Goal: Check status: Check status

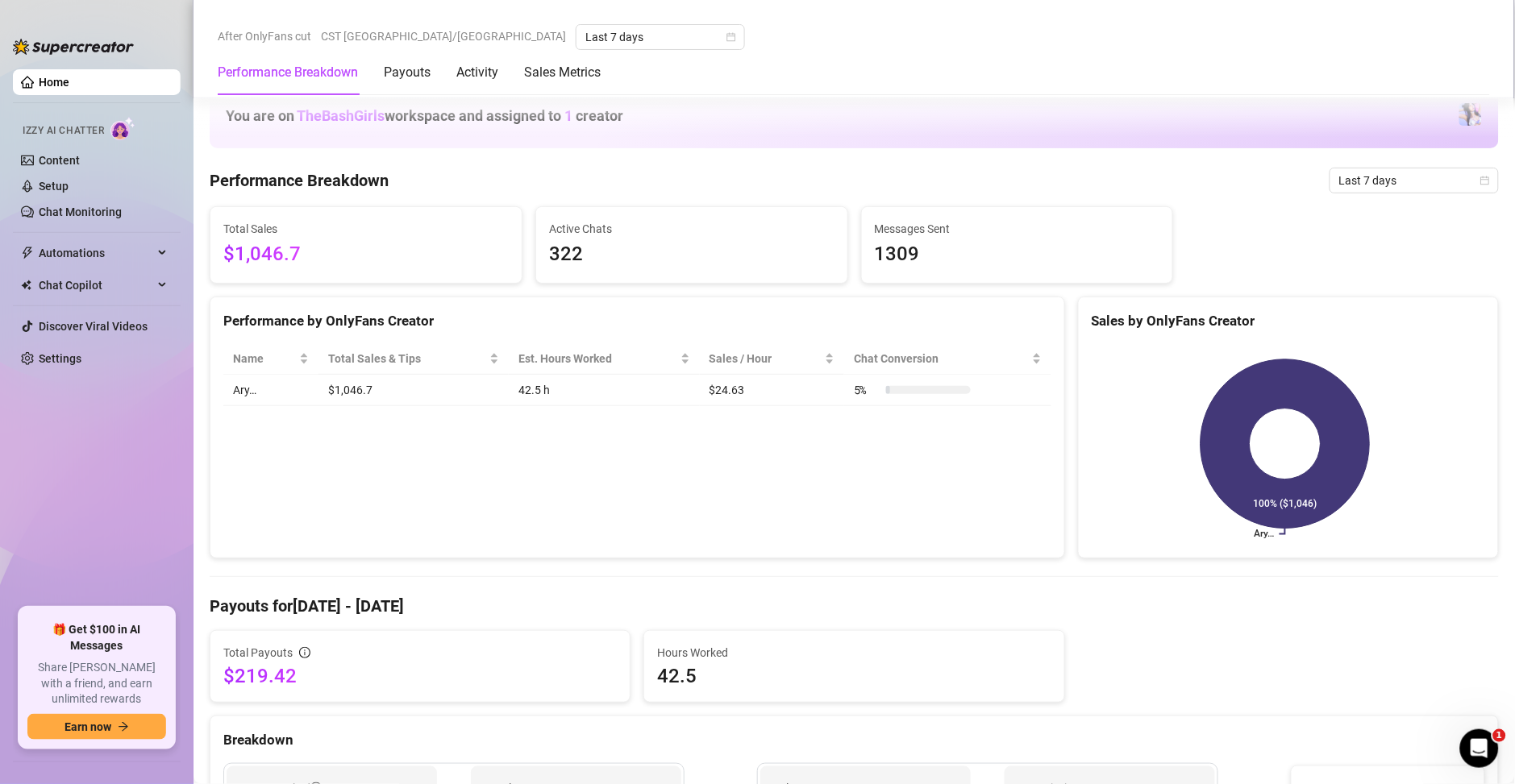
scroll to position [871, 0]
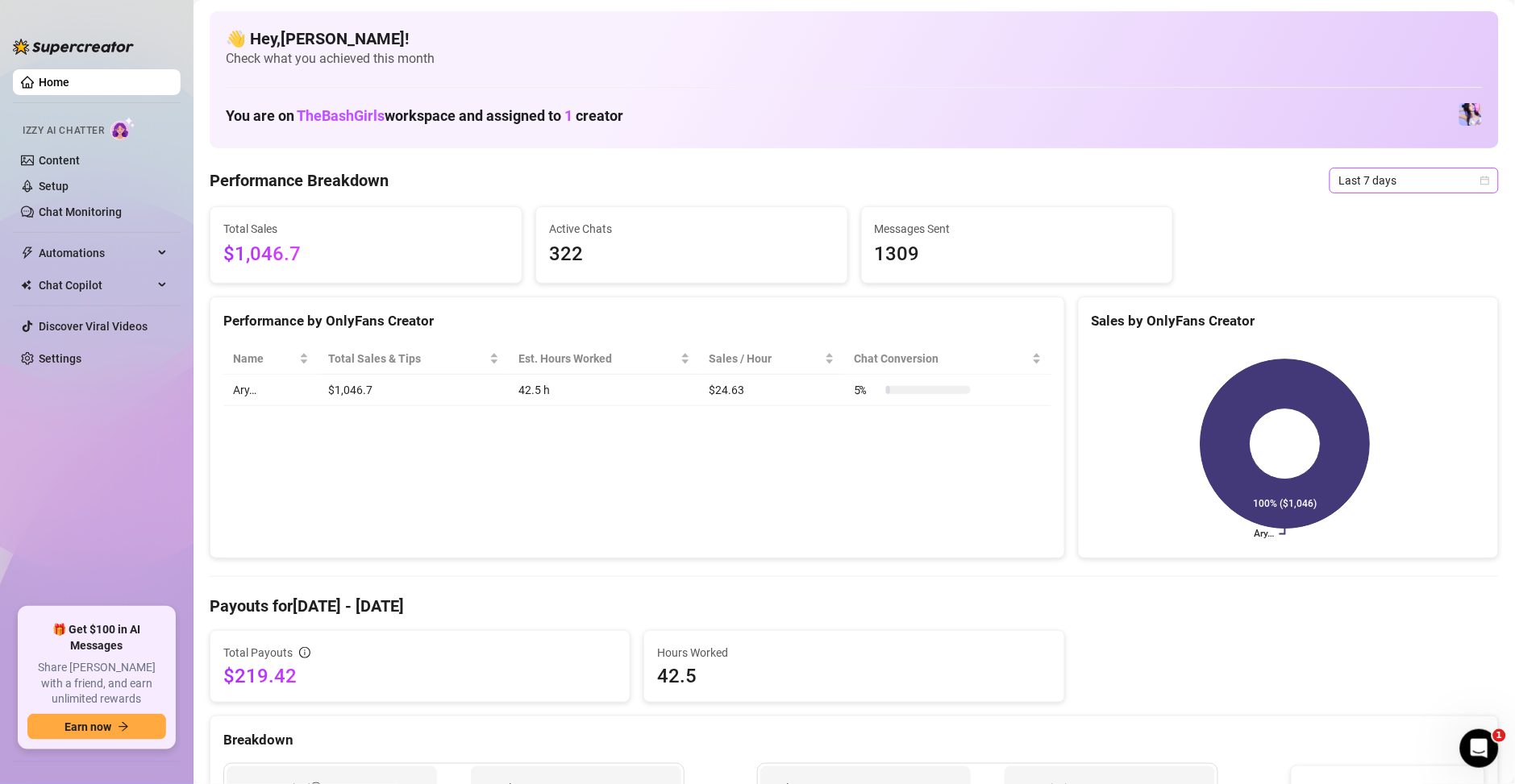
click at [1353, 184] on span "Last 7 days" at bounding box center [1414, 180] width 150 height 24
click at [1352, 314] on div "Custom date" at bounding box center [1395, 316] width 144 height 18
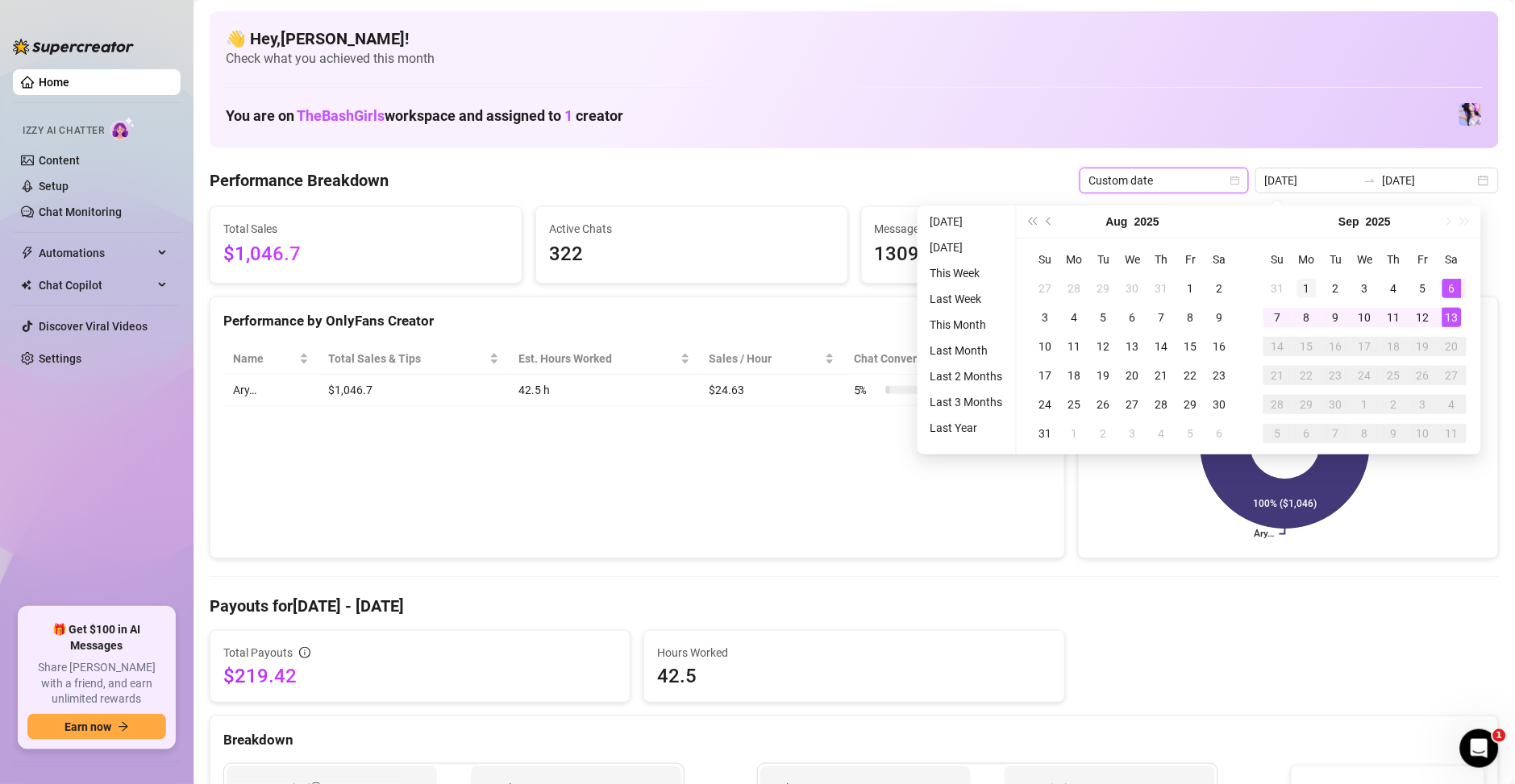
type input "[DATE]"
click at [1315, 287] on div "1" at bounding box center [1307, 288] width 20 height 20
type input "[DATE]"
click at [1448, 323] on div "13" at bounding box center [1452, 318] width 20 height 20
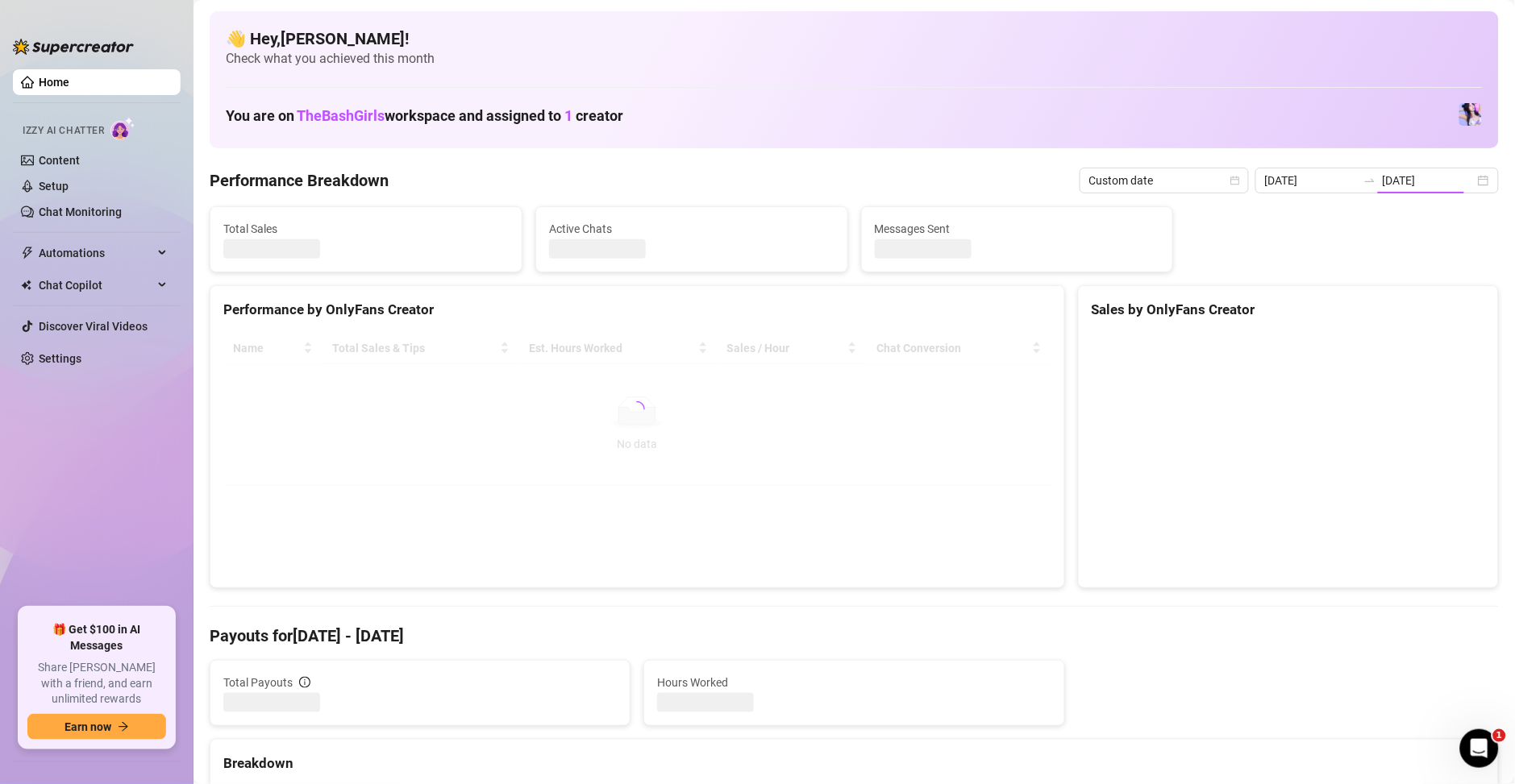
type input "[DATE]"
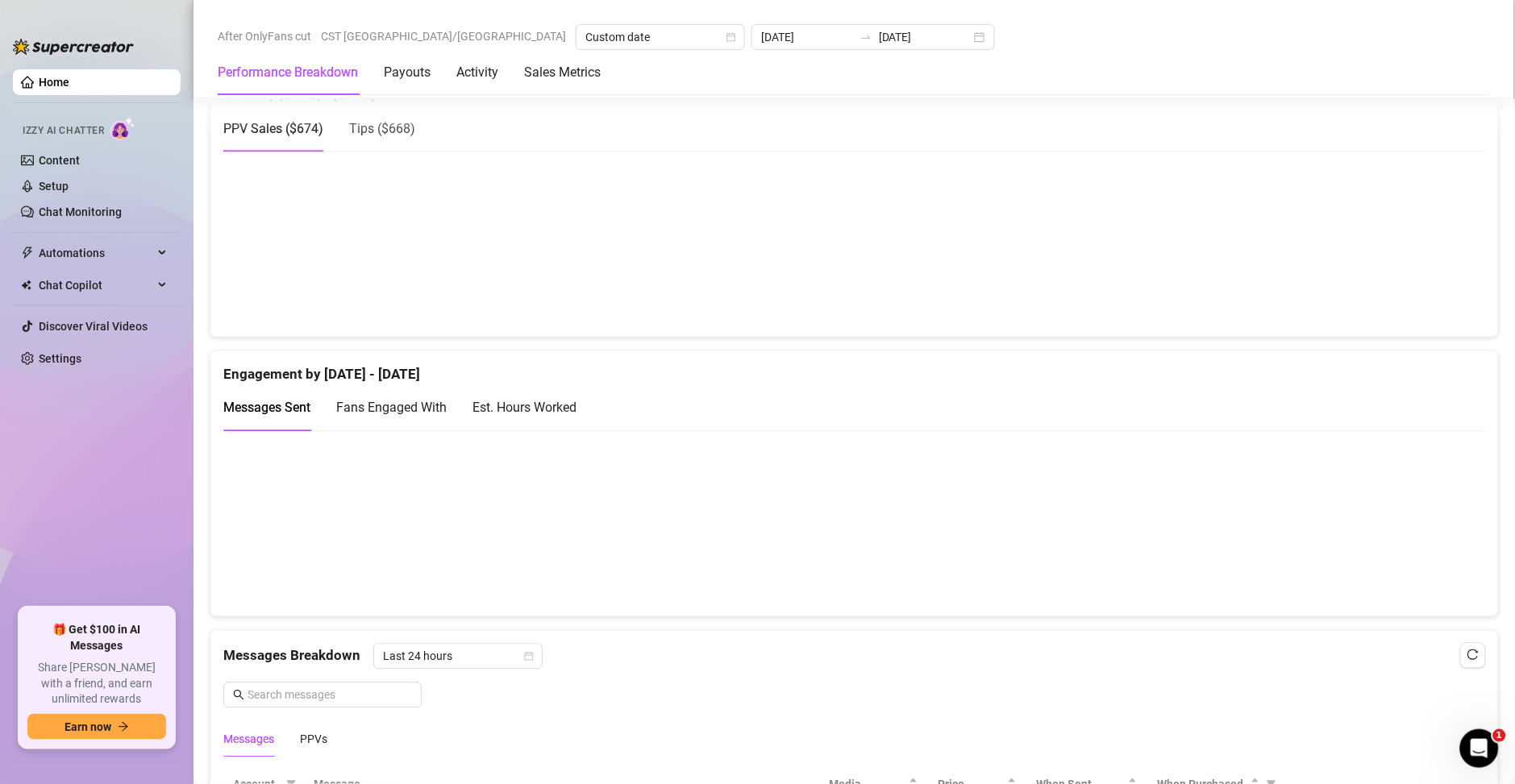
scroll to position [929, 0]
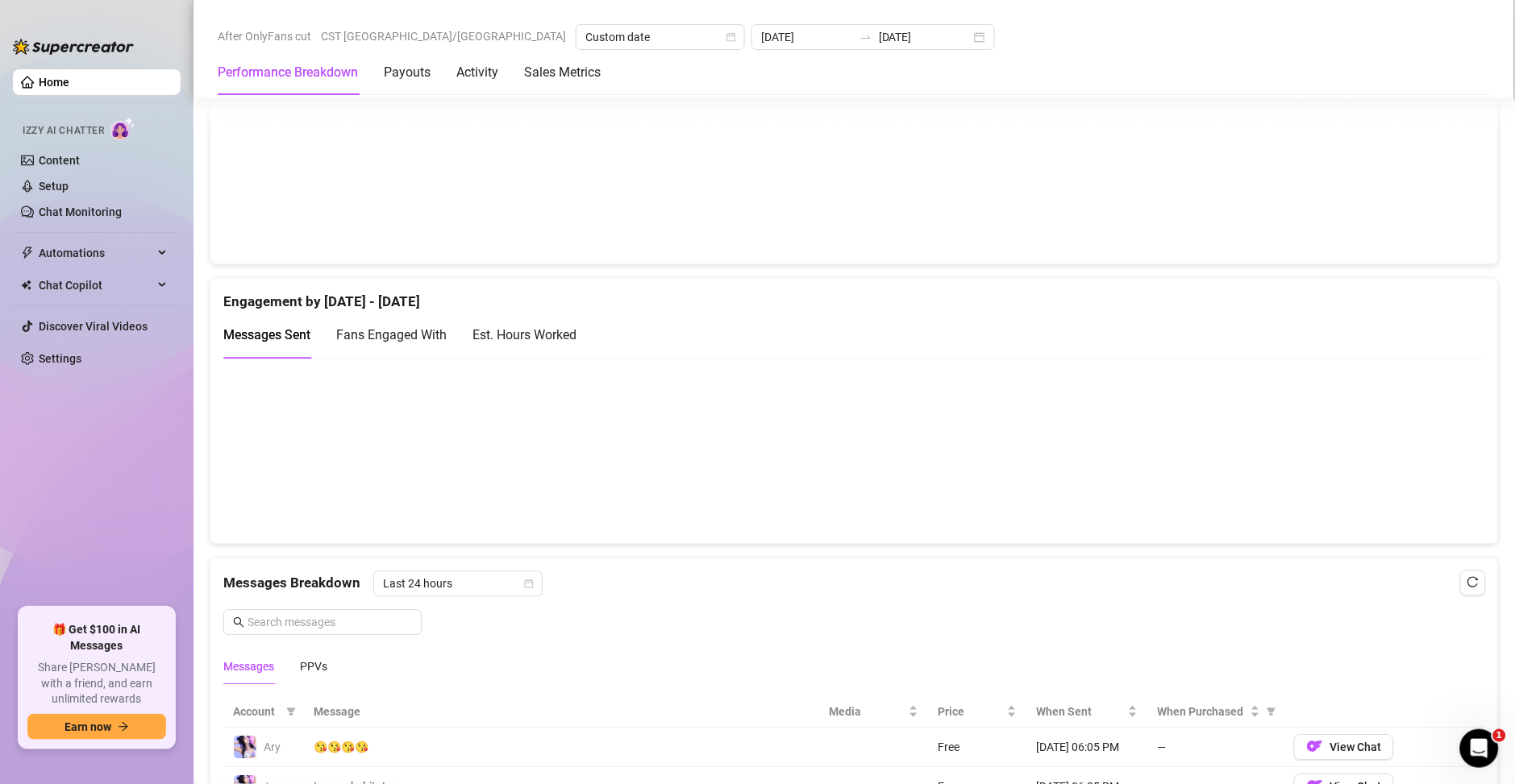
click at [565, 335] on div "Est. Hours Worked" at bounding box center [524, 334] width 104 height 20
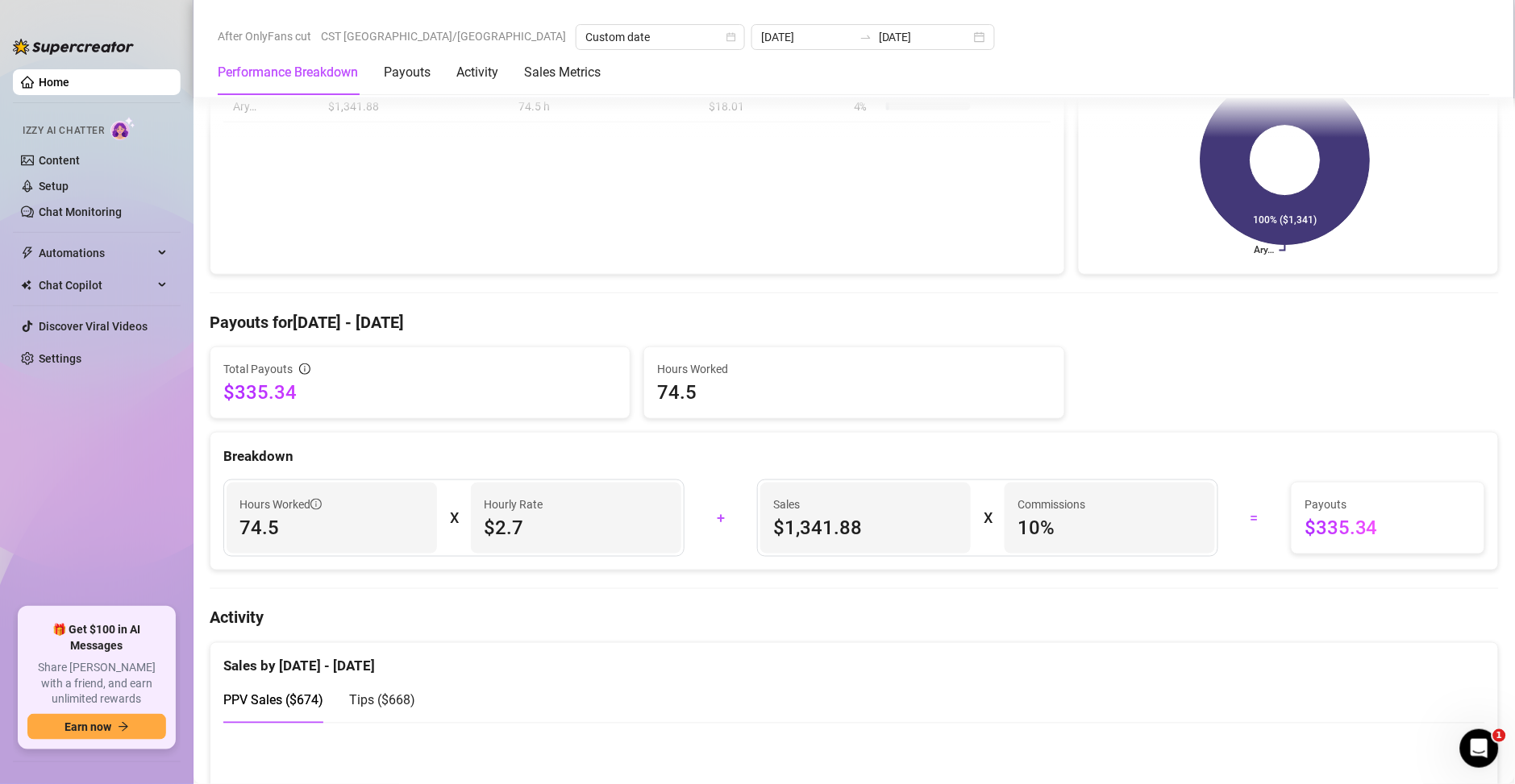
scroll to position [0, 0]
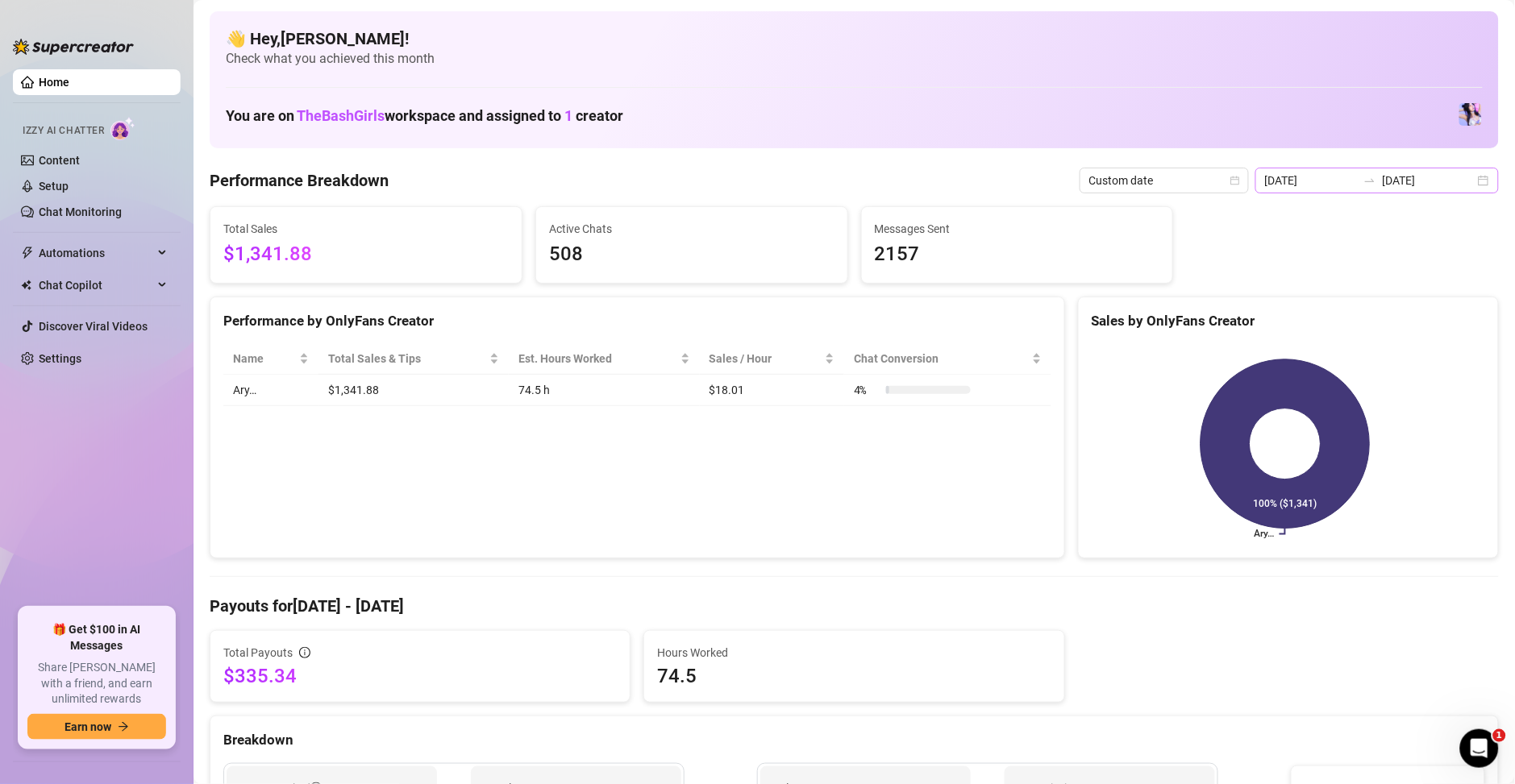
click at [1325, 191] on div "[DATE] [DATE]" at bounding box center [1377, 180] width 243 height 26
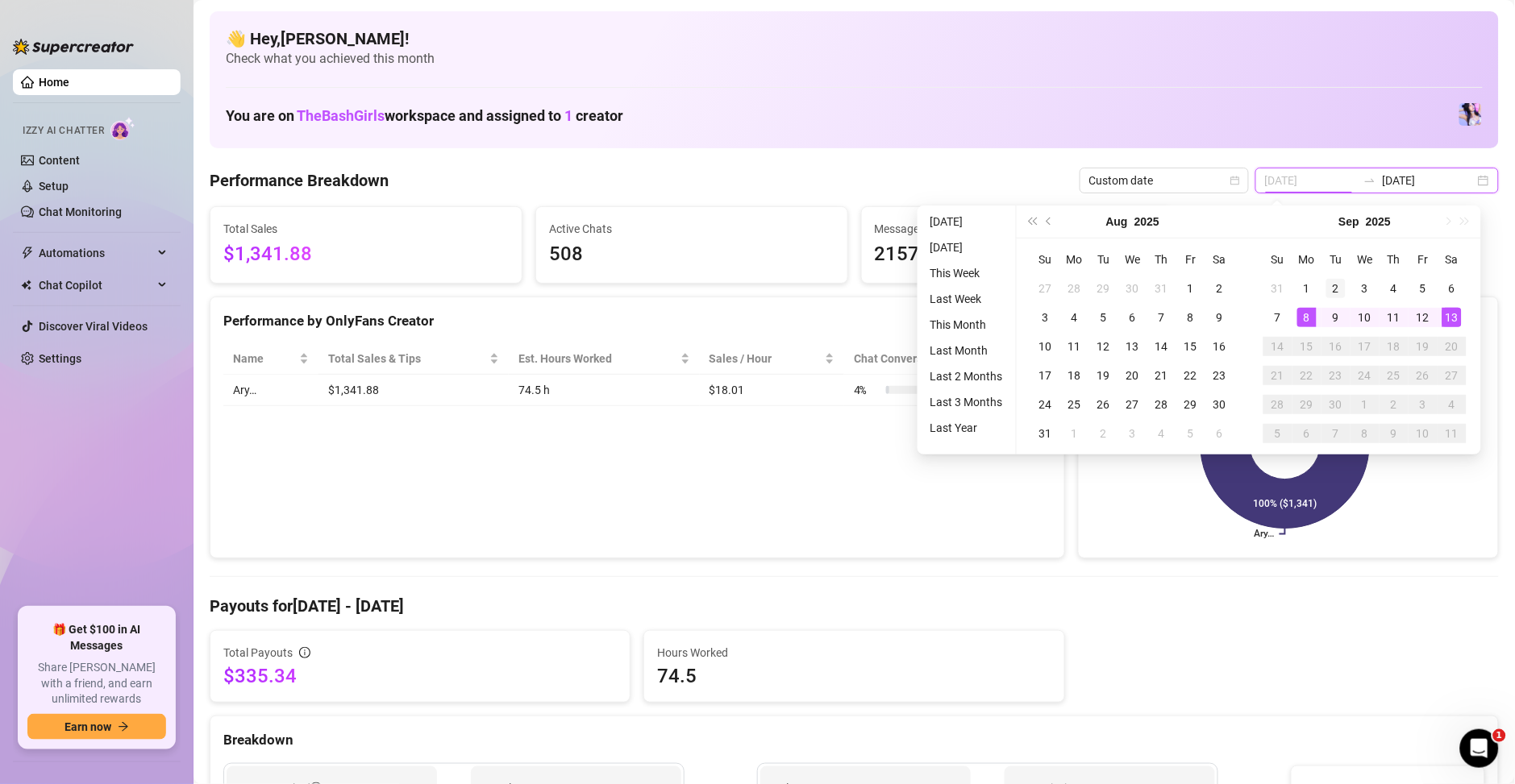
type input "[DATE]"
click at [1331, 291] on div "2" at bounding box center [1336, 288] width 20 height 20
type input "[DATE]"
click at [1445, 318] on div "13" at bounding box center [1452, 318] width 20 height 20
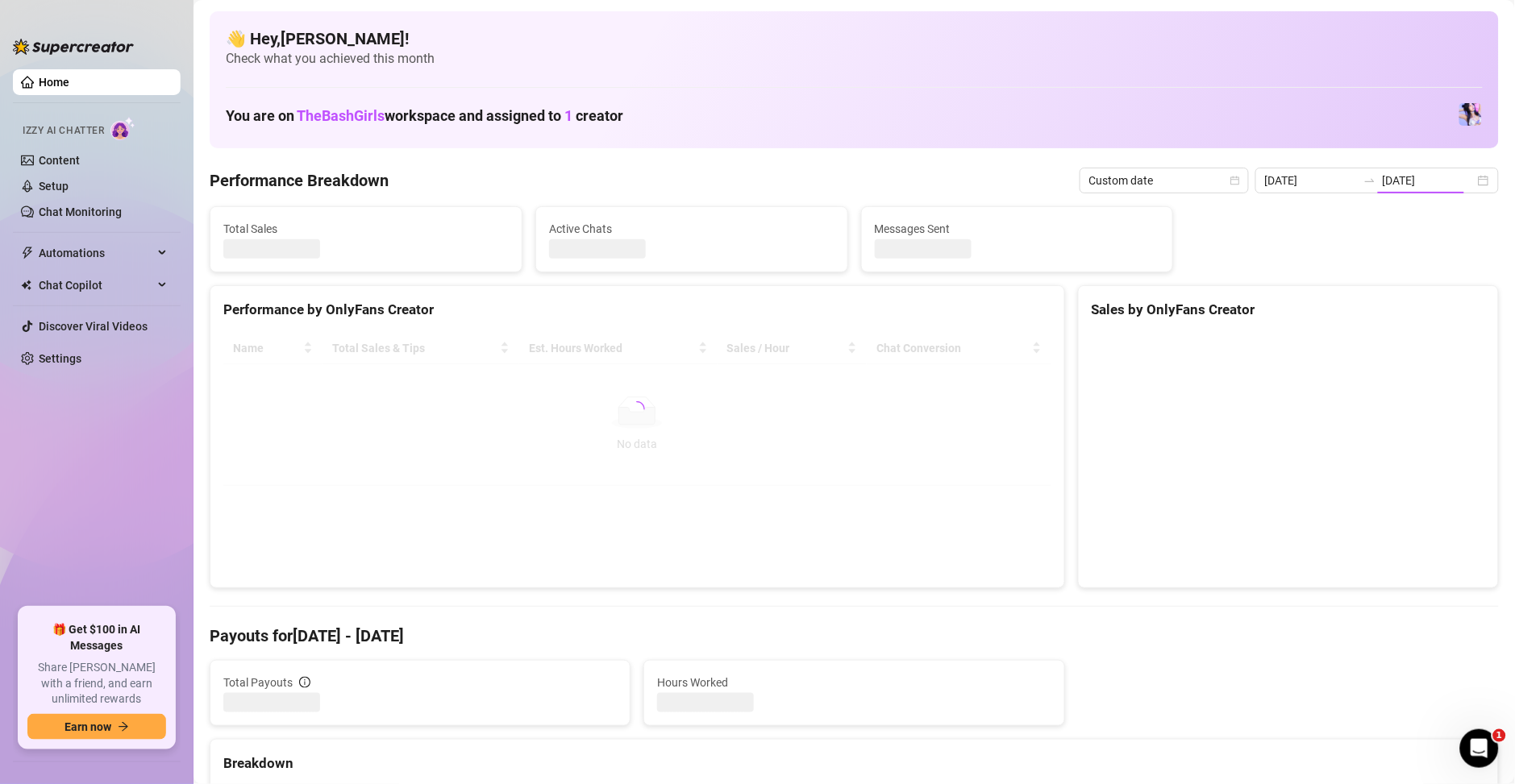
type input "[DATE]"
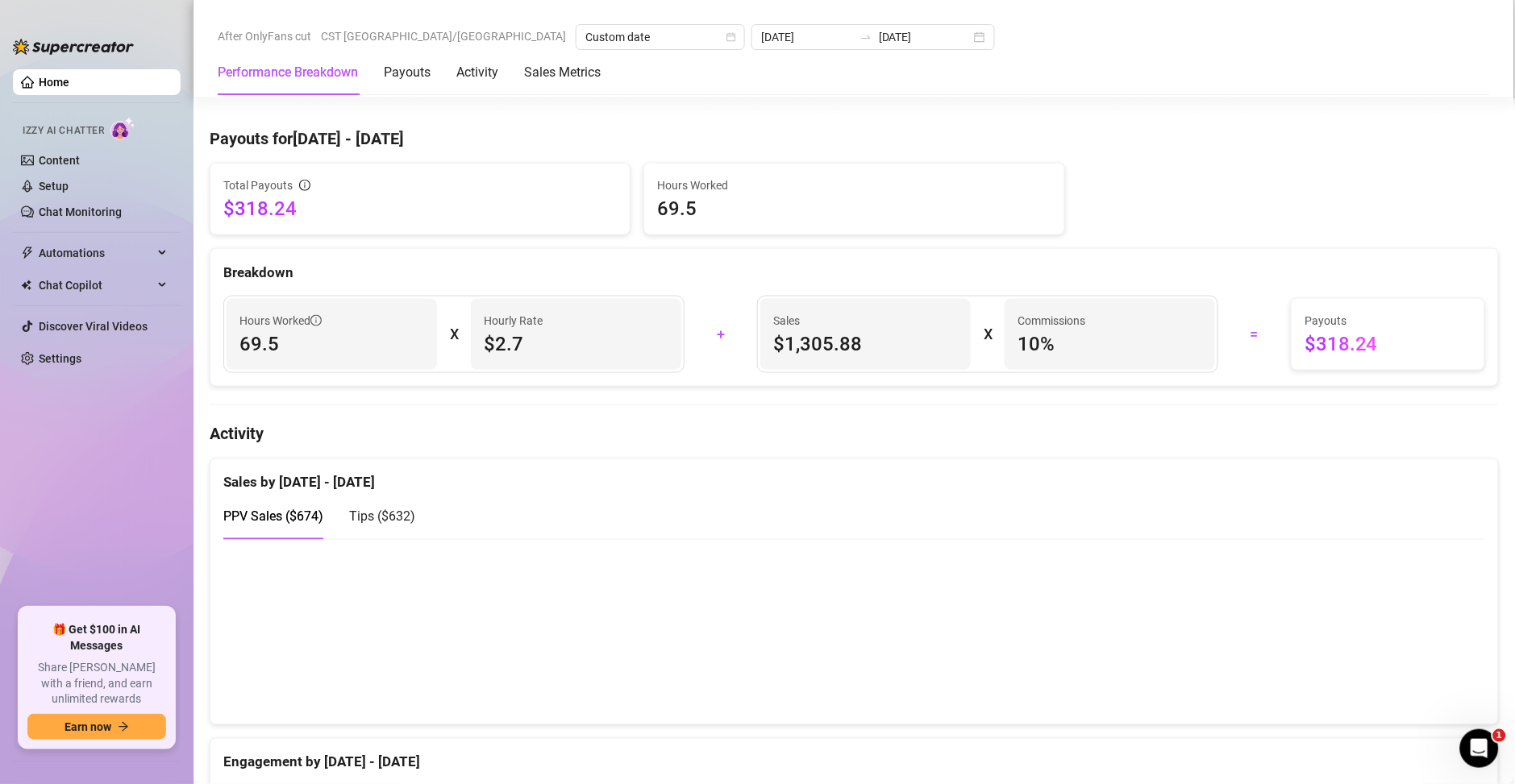
scroll to position [474, 0]
